Goal: Task Accomplishment & Management: Use online tool/utility

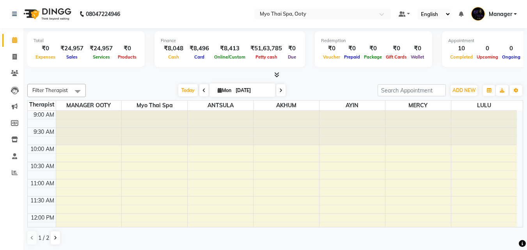
scroll to position [234, 0]
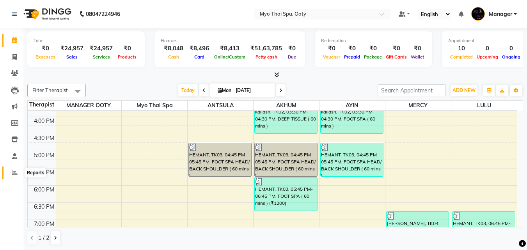
click at [16, 170] on icon at bounding box center [15, 173] width 6 height 6
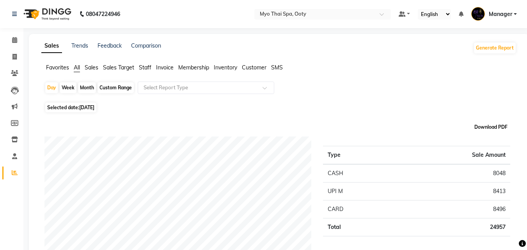
click at [496, 126] on button "Download PDF" at bounding box center [491, 127] width 37 height 11
click at [14, 35] on link "Calendar" at bounding box center [11, 40] width 19 height 13
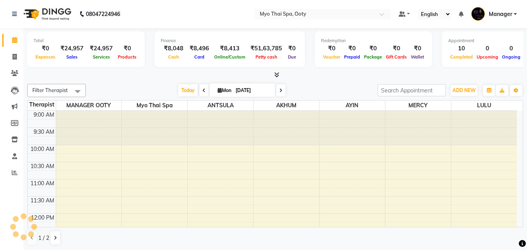
scroll to position [315, 0]
